Goal: Transaction & Acquisition: Purchase product/service

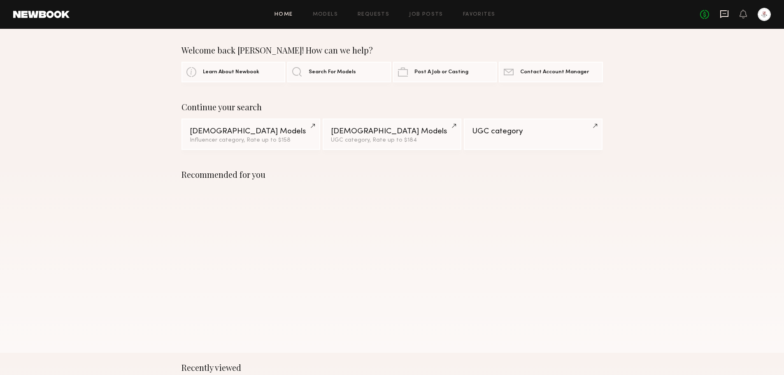
click at [721, 13] on icon at bounding box center [724, 13] width 9 height 9
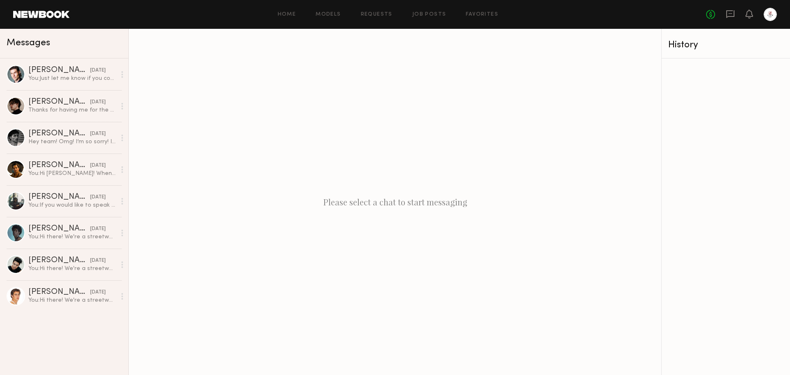
click at [430, 19] on div "Home Models Requests Job Posts Favorites Sign Out No fees up to $5,000" at bounding box center [423, 14] width 707 height 13
click at [431, 14] on link "Job Posts" at bounding box center [429, 14] width 34 height 5
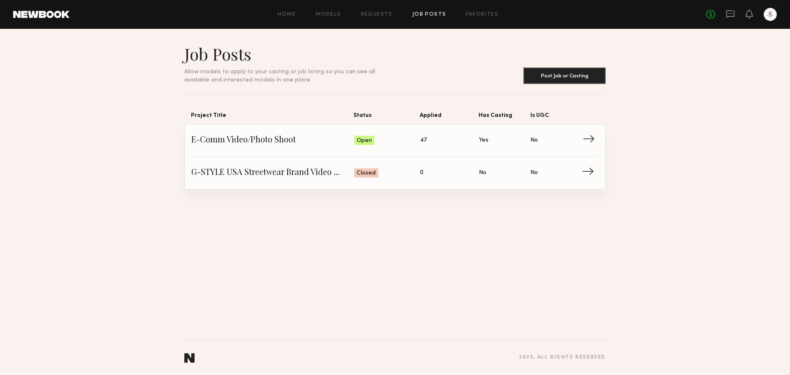
click at [580, 139] on span "Is UGC: No" at bounding box center [555, 140] width 51 height 12
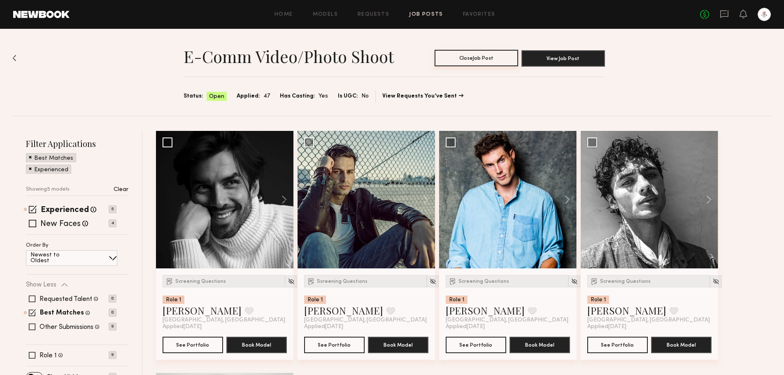
click at [510, 61] on button "Close Job Post" at bounding box center [477, 58] width 84 height 16
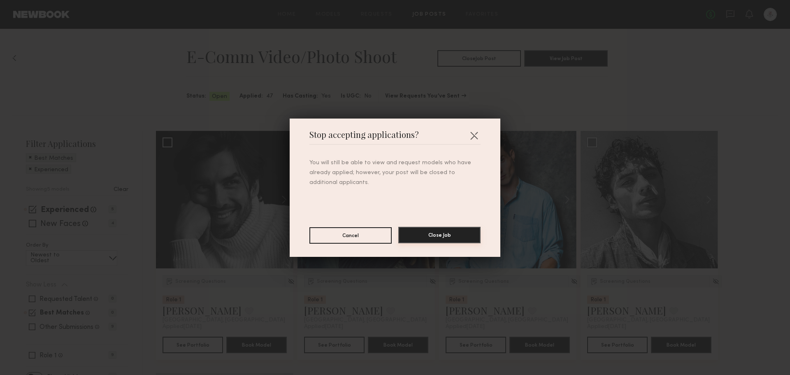
click at [458, 228] on button "Close Job" at bounding box center [439, 235] width 82 height 16
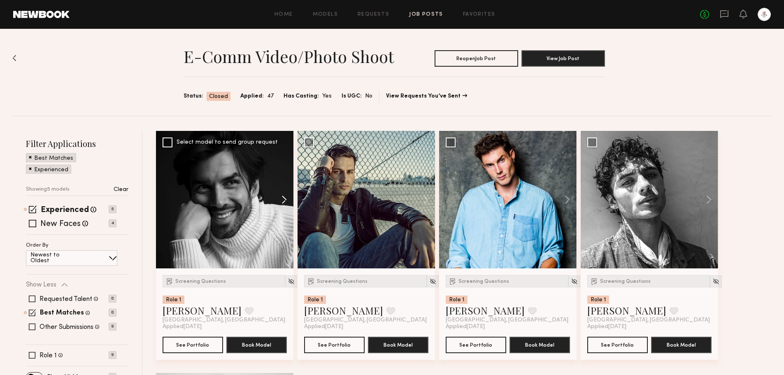
click at [282, 197] on button at bounding box center [280, 199] width 26 height 137
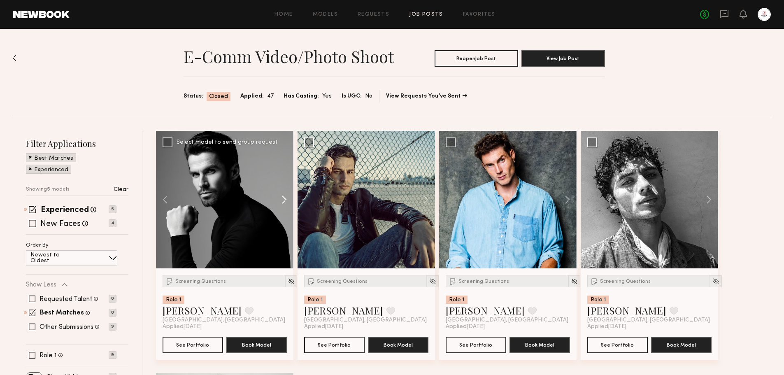
click at [282, 197] on button at bounding box center [280, 199] width 26 height 137
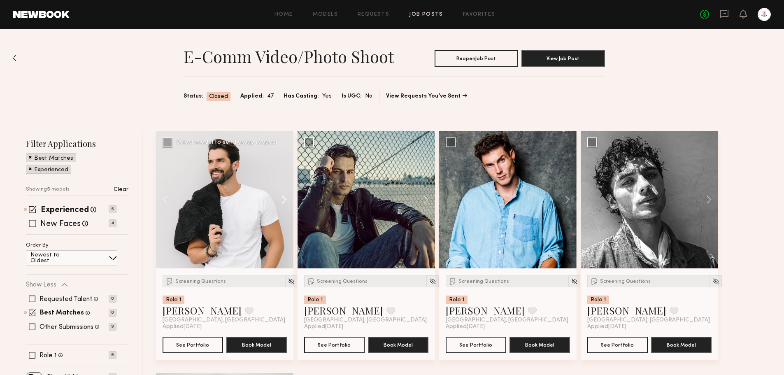
click at [282, 197] on button at bounding box center [280, 199] width 26 height 137
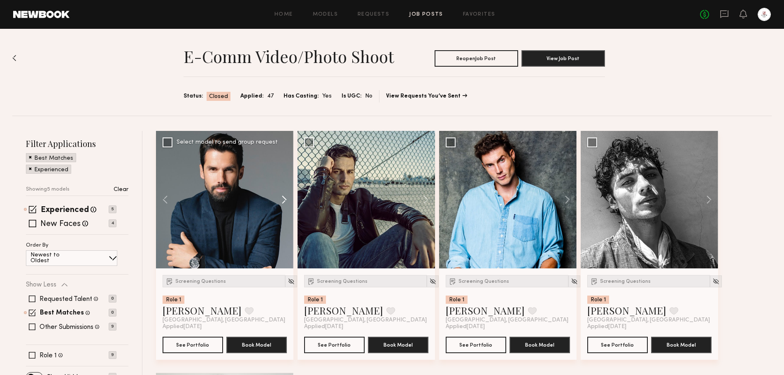
click at [282, 197] on button at bounding box center [280, 199] width 26 height 137
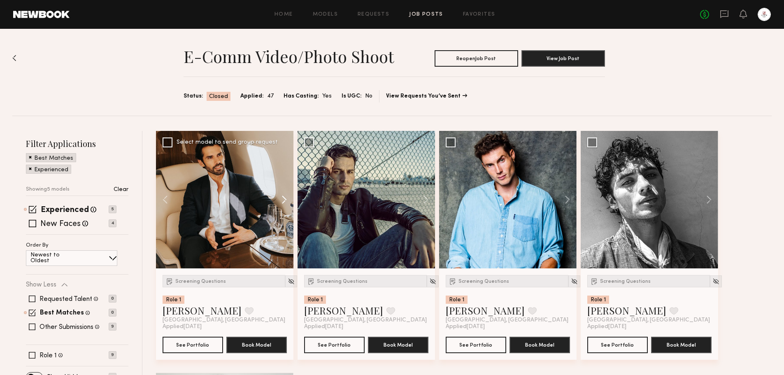
click at [282, 197] on button at bounding box center [280, 199] width 26 height 137
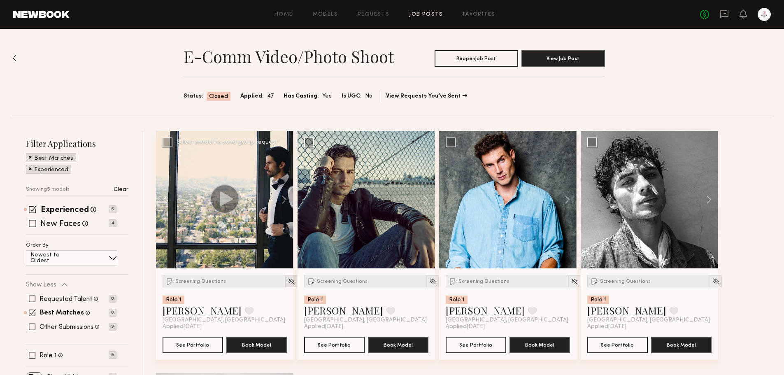
click at [288, 278] on img at bounding box center [291, 281] width 7 height 7
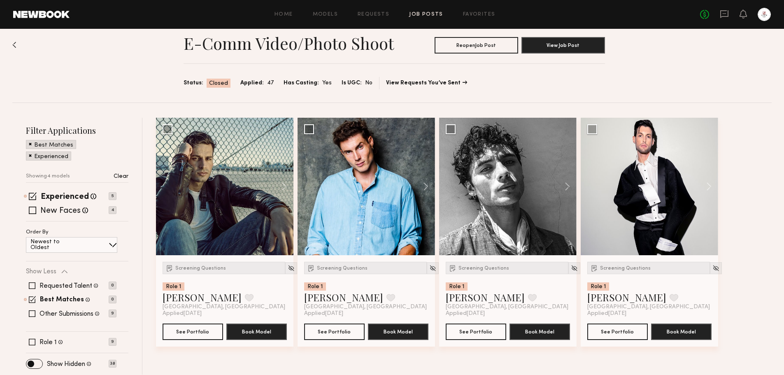
scroll to position [13, 0]
click at [429, 268] on img at bounding box center [432, 268] width 7 height 7
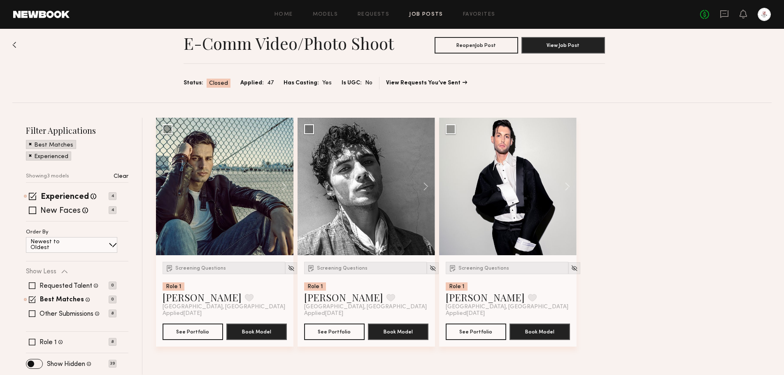
click at [289, 22] on header "Home Models Requests Job Posts Favorites Sign Out No fees up to $5,000" at bounding box center [392, 14] width 784 height 29
click at [289, 19] on div "Home Models Requests Job Posts Favorites Sign Out No fees up to $5,000" at bounding box center [420, 14] width 701 height 13
click at [290, 16] on link "Home" at bounding box center [284, 14] width 19 height 5
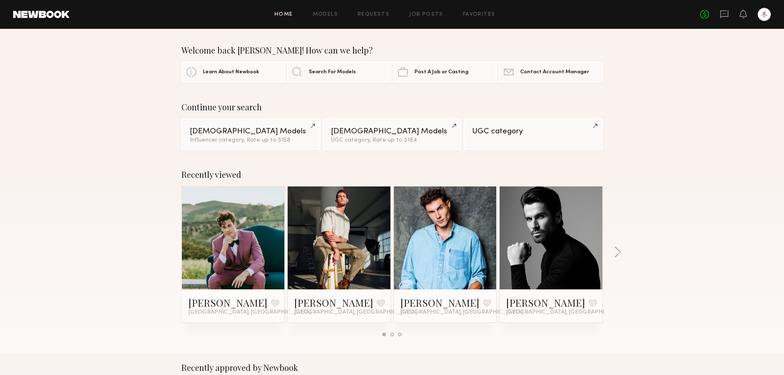
click at [352, 242] on link at bounding box center [339, 237] width 50 height 103
